Goal: Information Seeking & Learning: Understand process/instructions

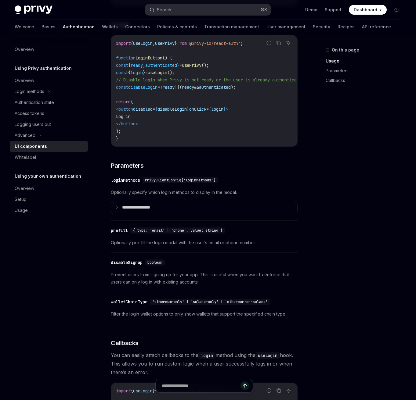
click at [165, 10] on div "Search..." at bounding box center [165, 9] width 17 height 7
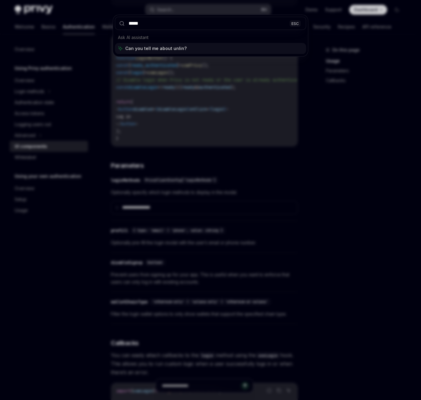
type input "******"
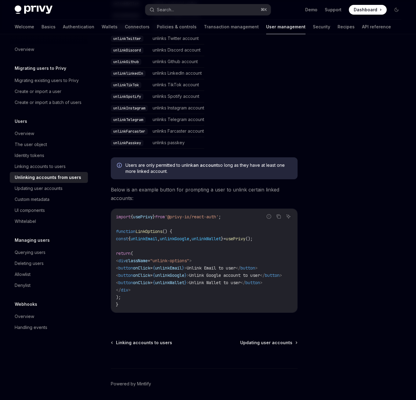
scroll to position [250, 0]
